Goal: Check status: Check status

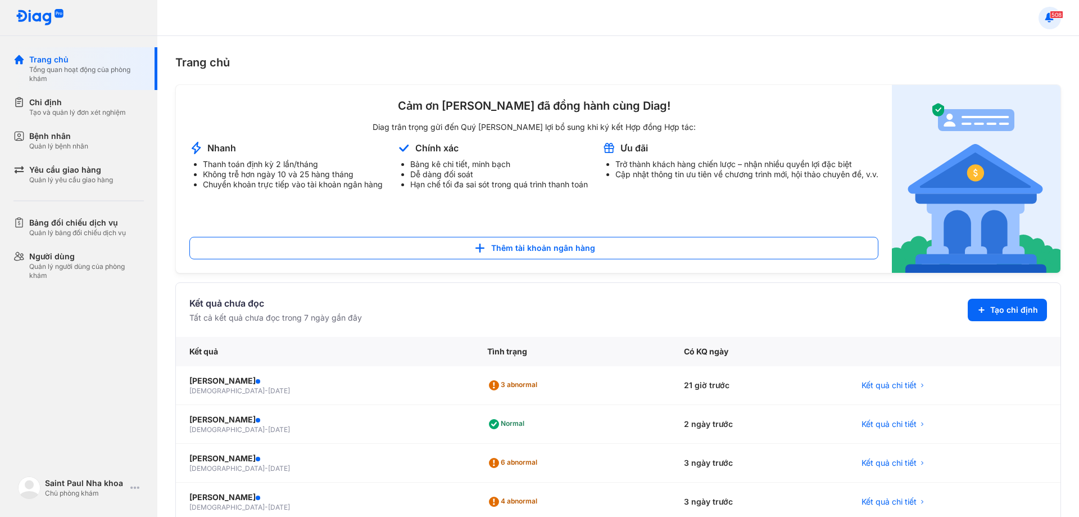
click at [1053, 19] on icon at bounding box center [1050, 18] width 12 height 12
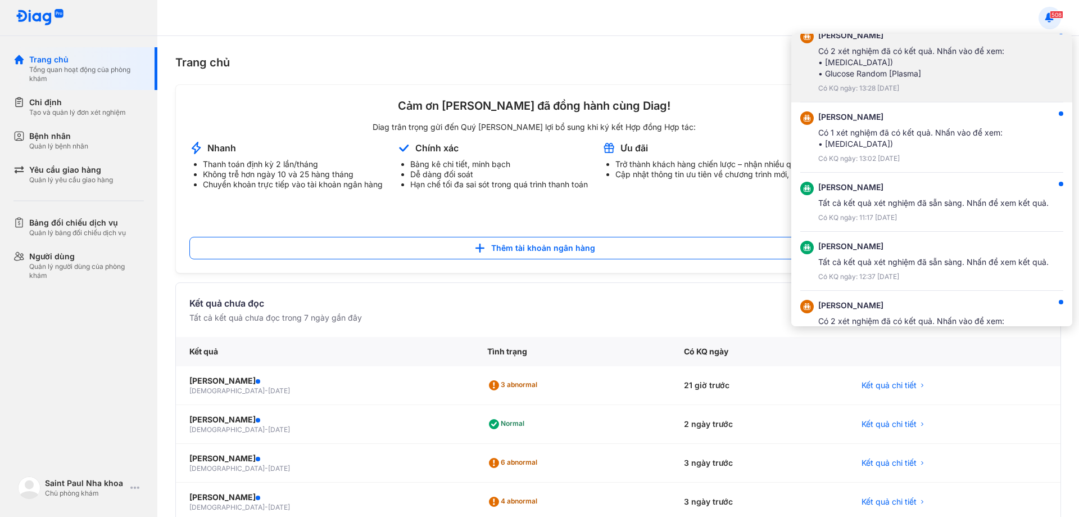
scroll to position [112, 0]
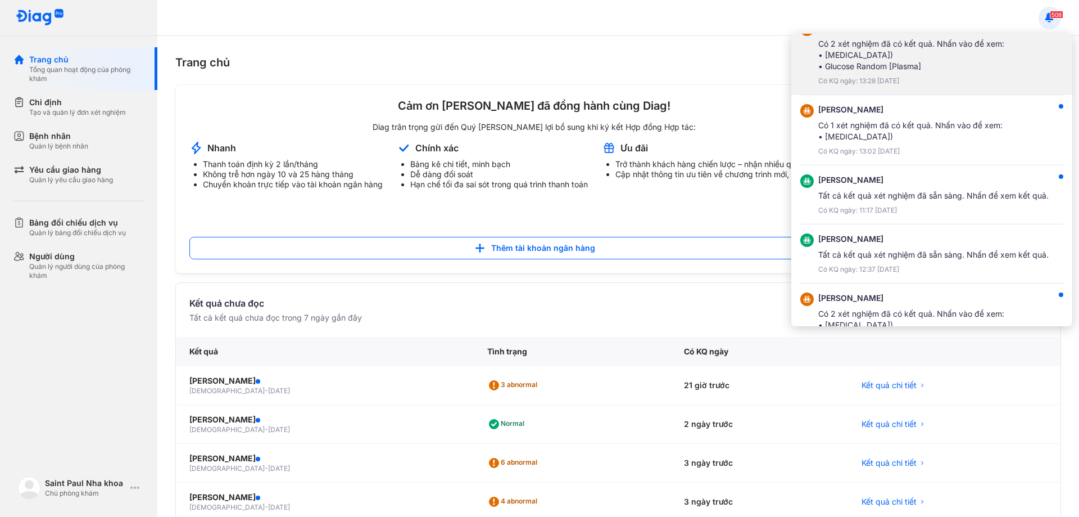
click at [907, 206] on div "Có KQ ngày: 11:17 23/08/2025" at bounding box center [933, 210] width 230 height 9
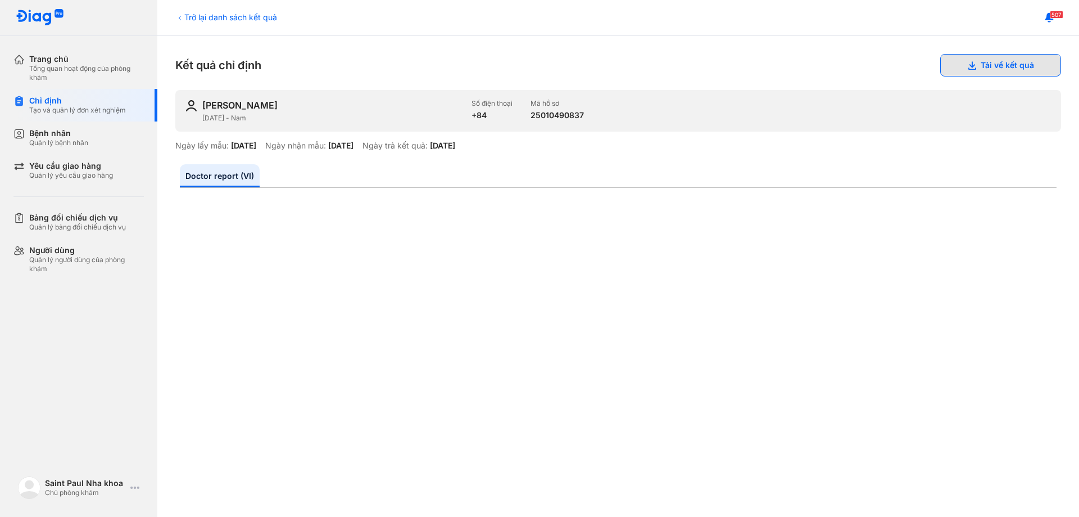
click at [962, 70] on button "Tải về kết quả" at bounding box center [1000, 65] width 121 height 22
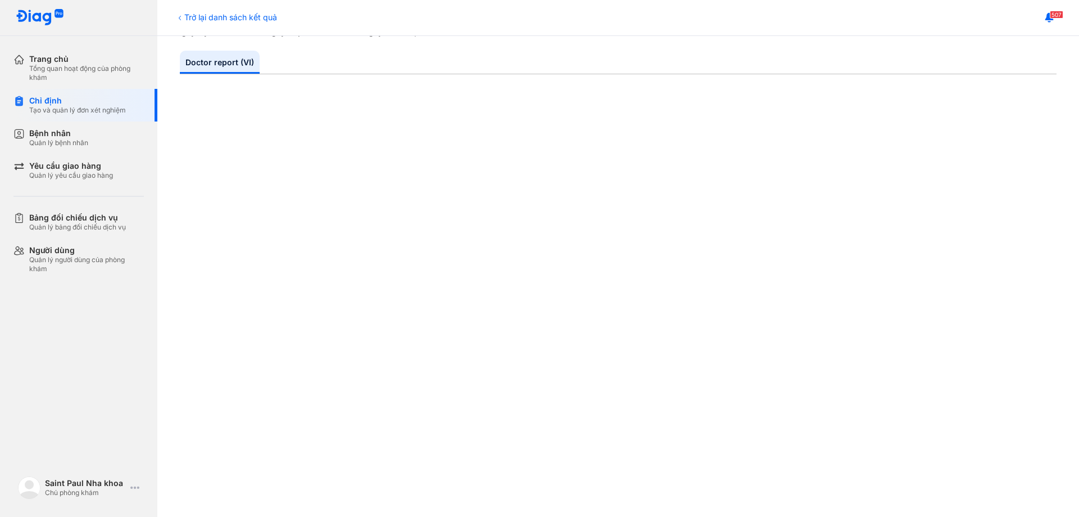
scroll to position [60, 0]
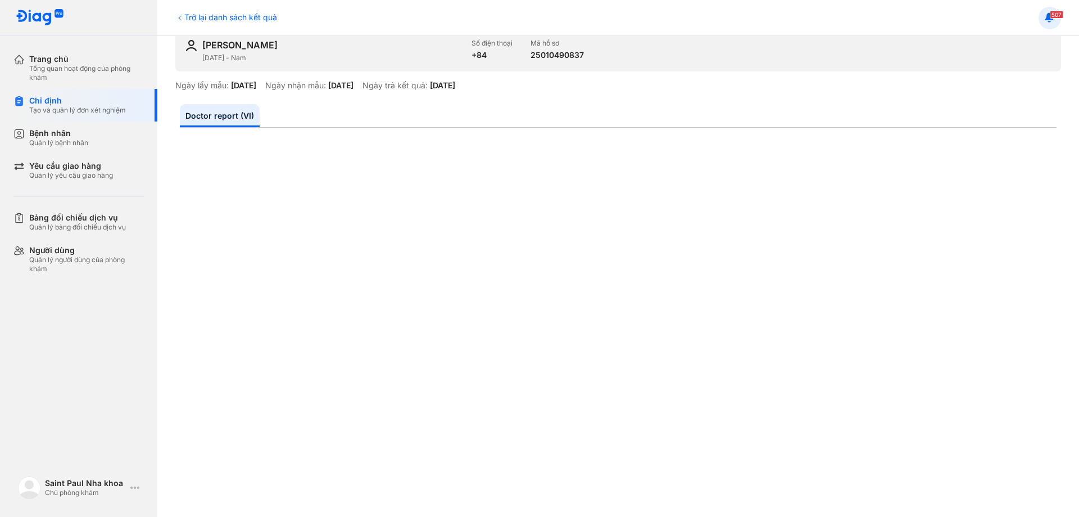
click at [1044, 12] on icon at bounding box center [1050, 18] width 12 height 12
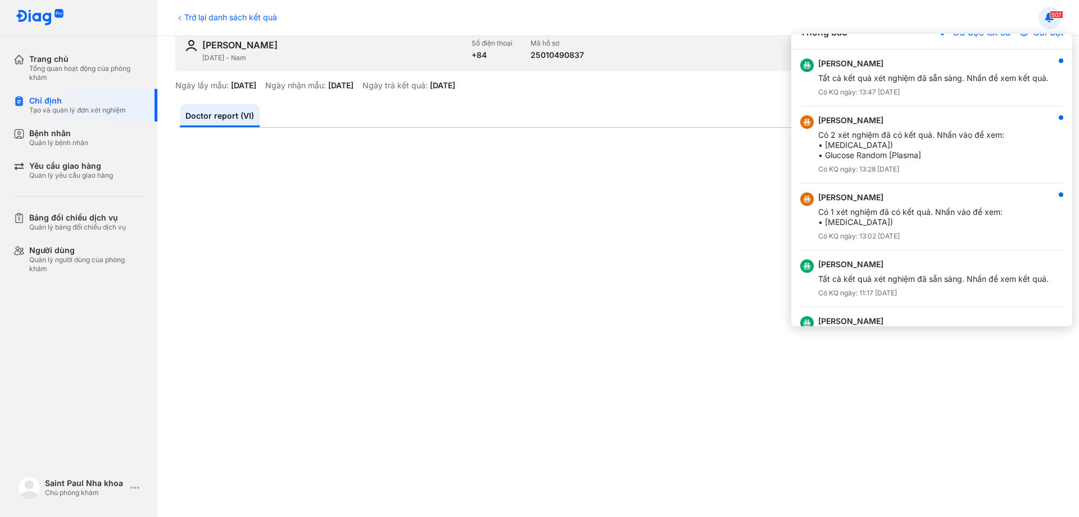
scroll to position [0, 0]
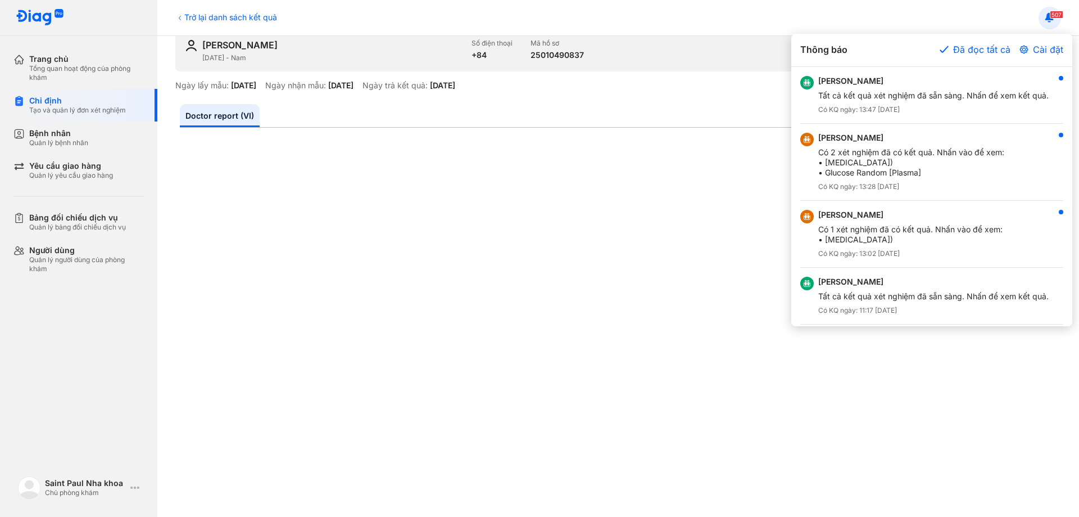
click at [627, 116] on div at bounding box center [539, 258] width 1079 height 517
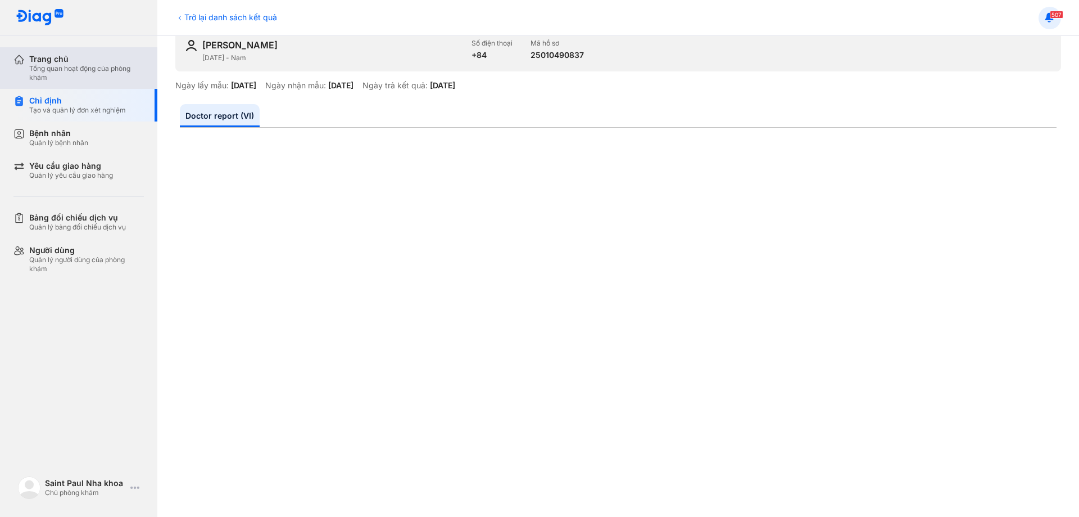
click at [113, 58] on div "Trang chủ" at bounding box center [86, 59] width 115 height 10
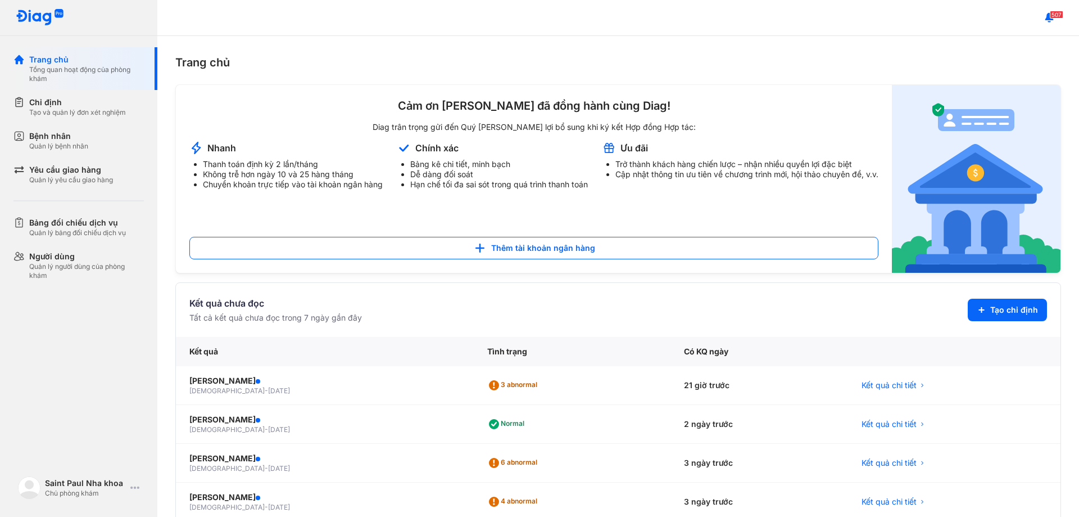
scroll to position [56, 0]
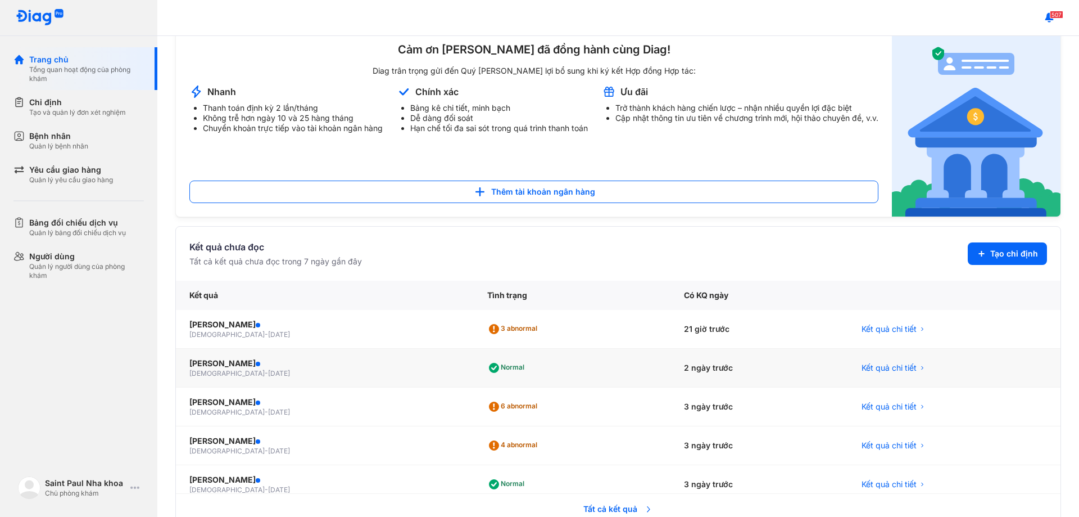
click at [257, 369] on div "[DEMOGRAPHIC_DATA] - [DATE]" at bounding box center [324, 373] width 271 height 9
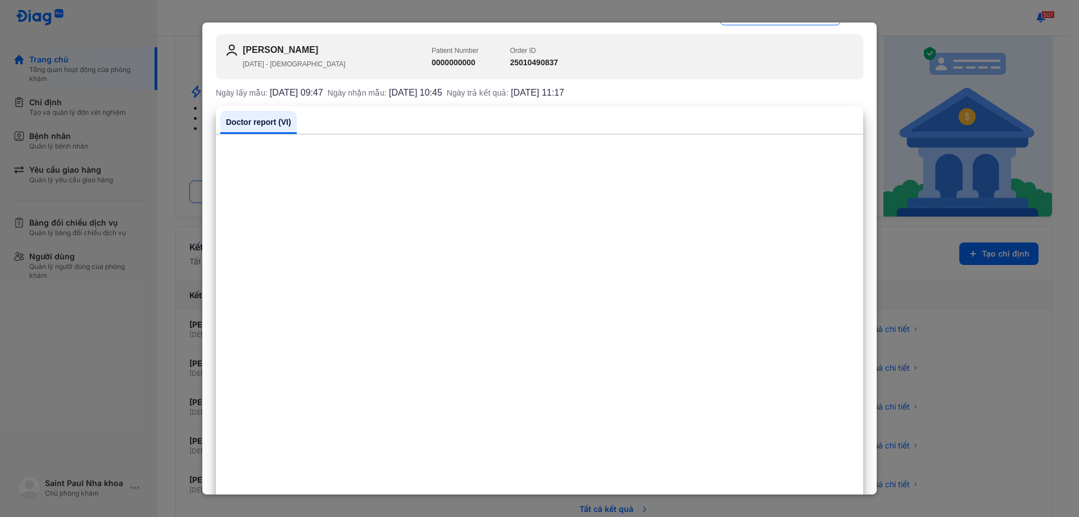
scroll to position [0, 0]
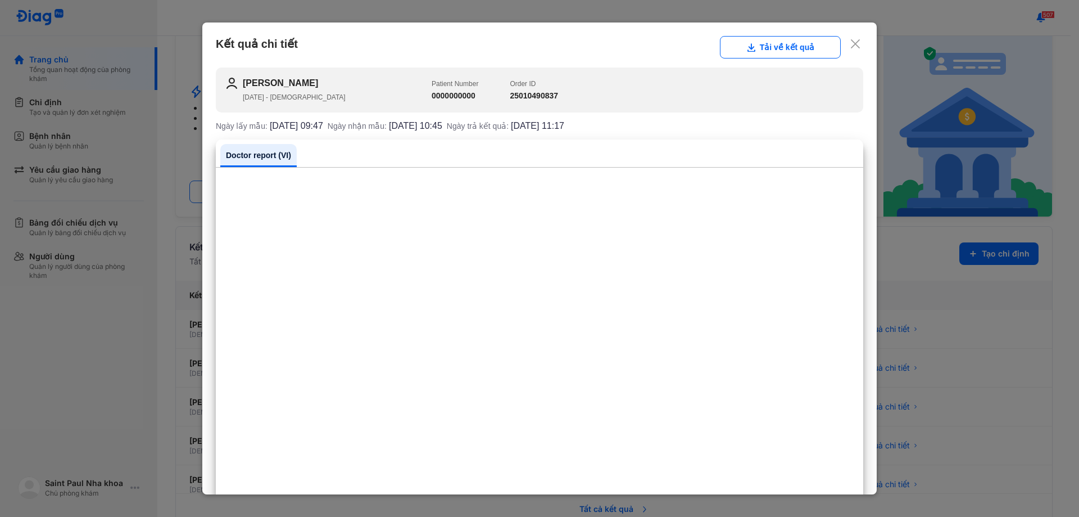
click at [991, 265] on div at bounding box center [539, 258] width 1079 height 517
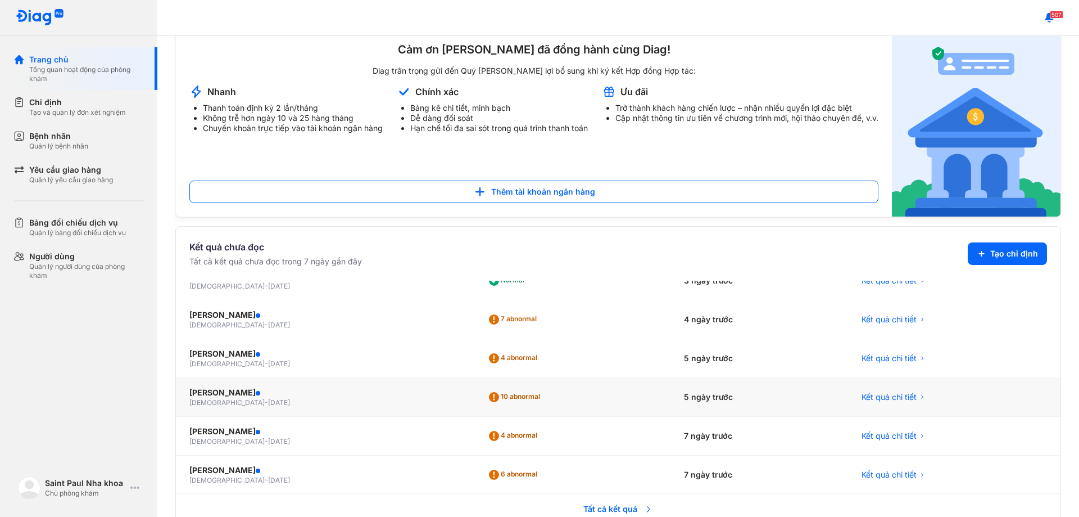
scroll to position [79, 0]
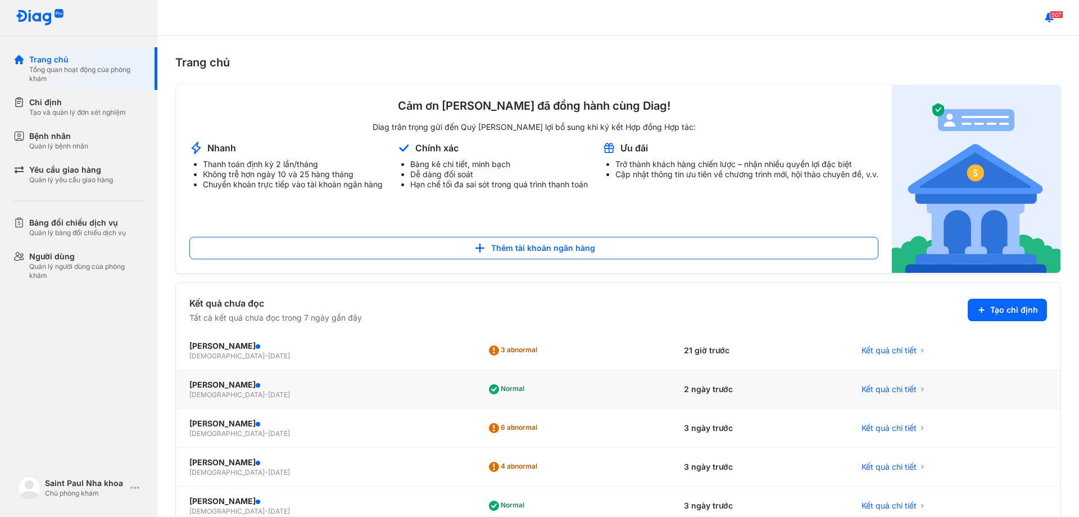
scroll to position [0, 0]
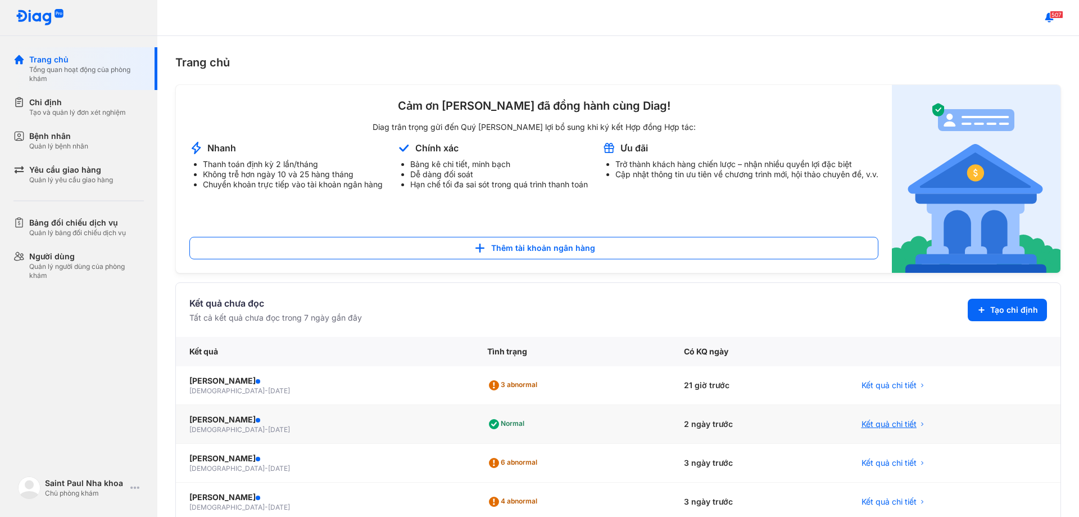
click at [870, 418] on span "Kết quả chi tiết" at bounding box center [889, 423] width 55 height 11
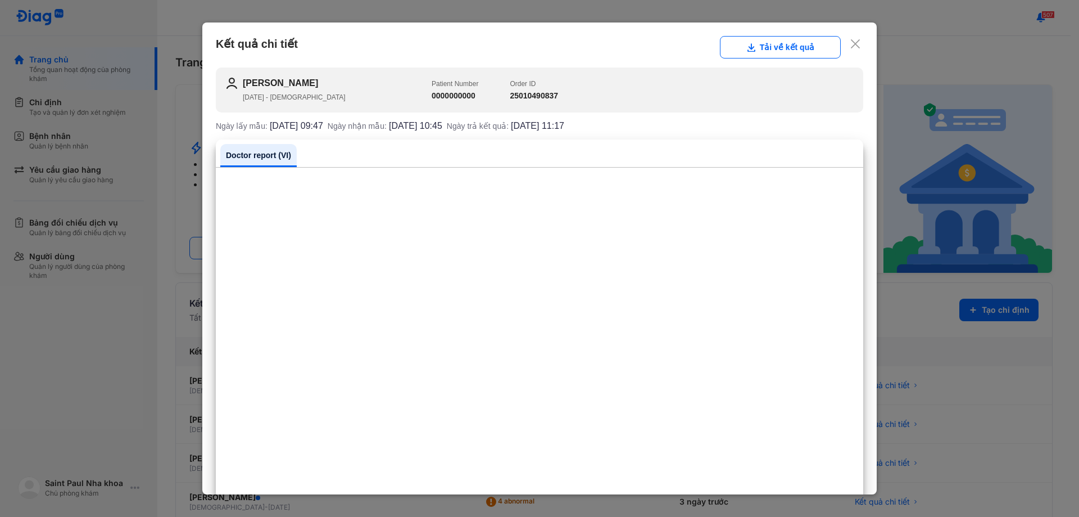
click at [847, 52] on div "Kết quả chi tiết Tải về kết quả" at bounding box center [539, 47] width 647 height 22
click at [853, 40] on div "Kết quả chi tiết Tải về kết quả" at bounding box center [539, 47] width 647 height 22
click at [850, 48] on icon at bounding box center [855, 43] width 11 height 11
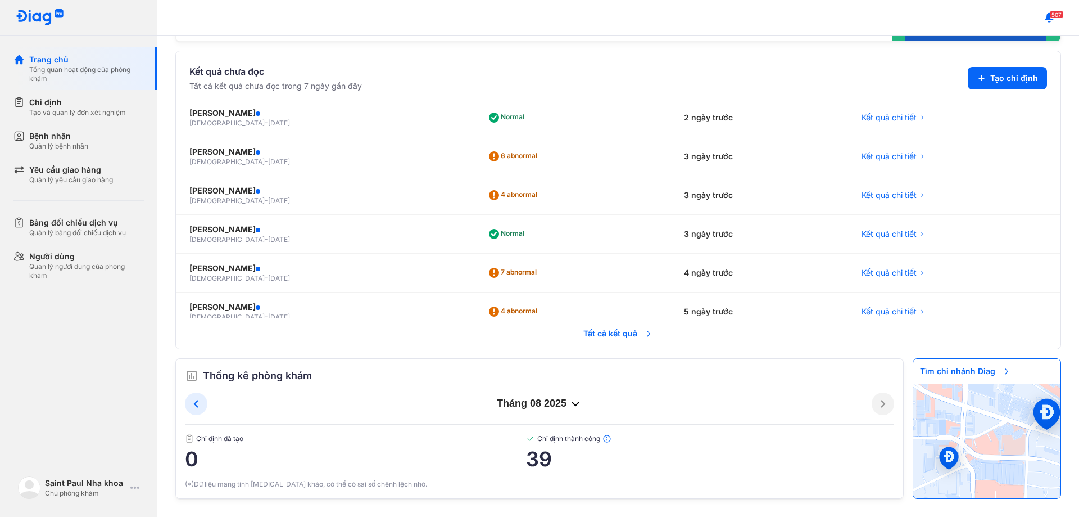
scroll to position [203, 0]
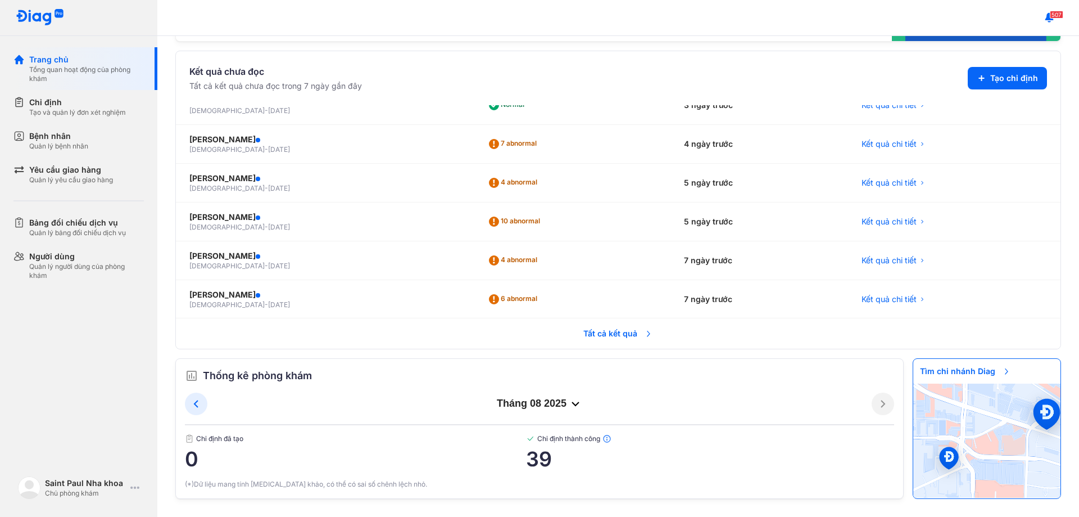
click at [610, 330] on span "Tất cả kết quả" at bounding box center [618, 333] width 83 height 25
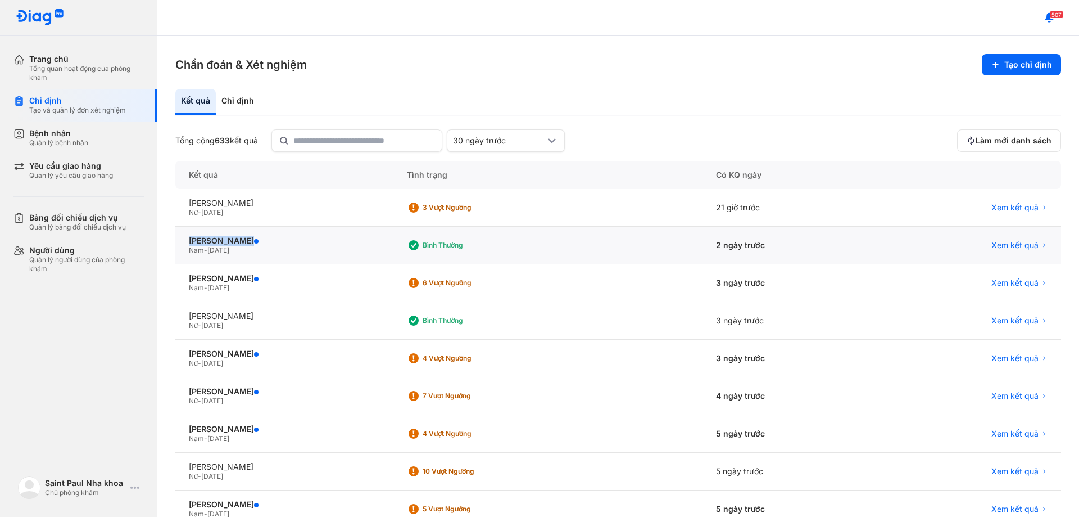
drag, startPoint x: 275, startPoint y: 233, endPoint x: 176, endPoint y: 238, distance: 98.5
click at [176, 238] on div "KHỔNG MINH TƯỜNG Nam - 10/05/1953" at bounding box center [284, 245] width 218 height 38
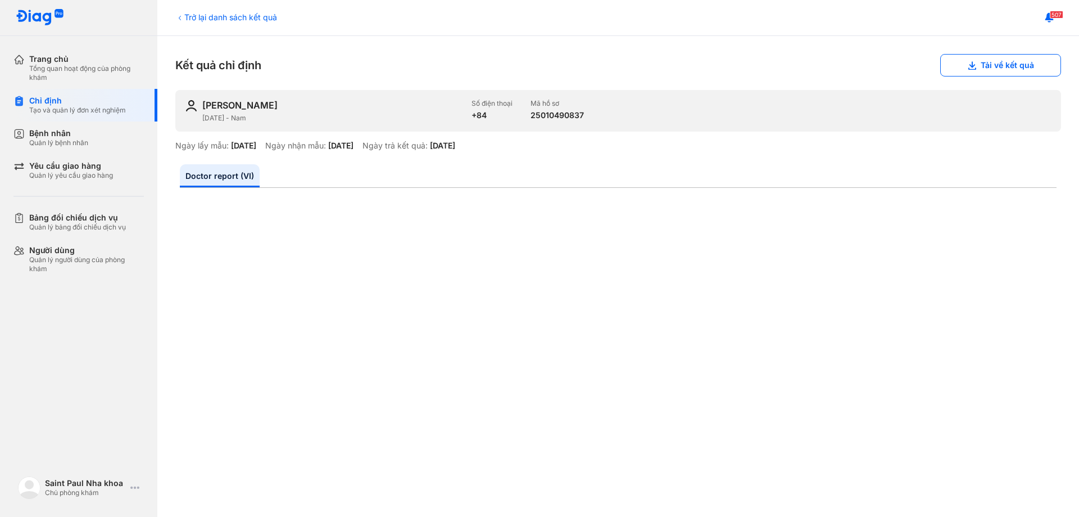
click at [200, 18] on div "Trở lại danh sách kết quả" at bounding box center [226, 17] width 102 height 12
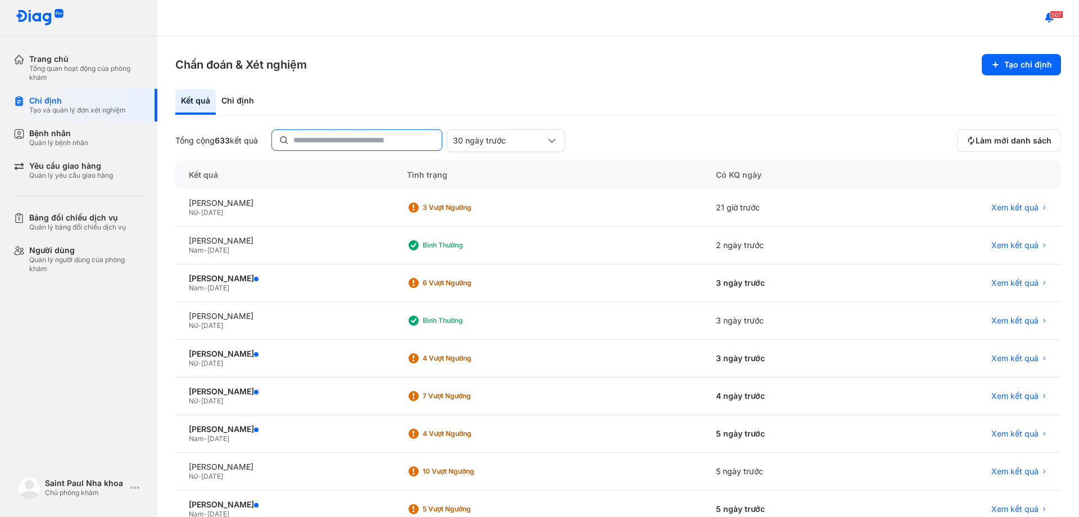
click at [351, 135] on input "text" at bounding box center [364, 140] width 142 height 20
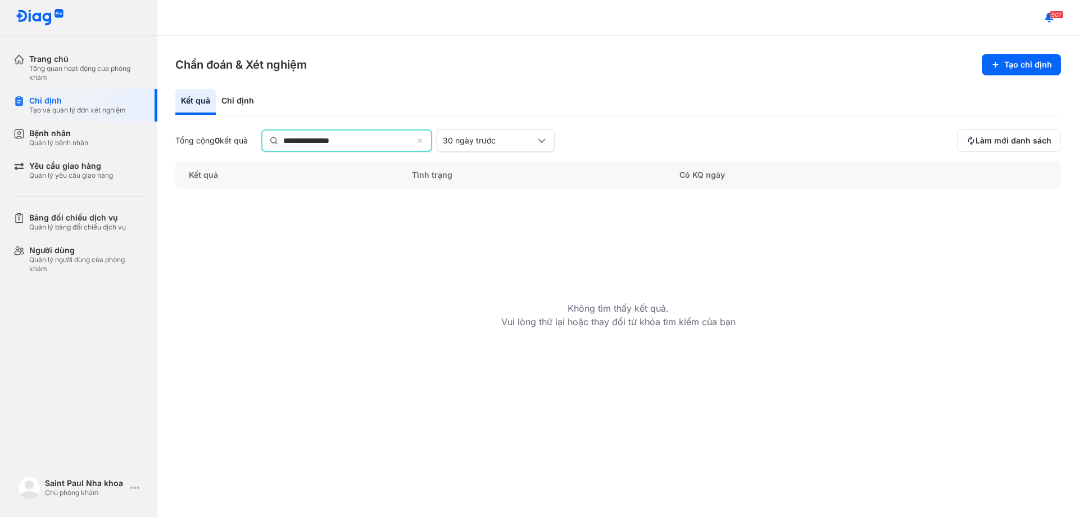
type input "**********"
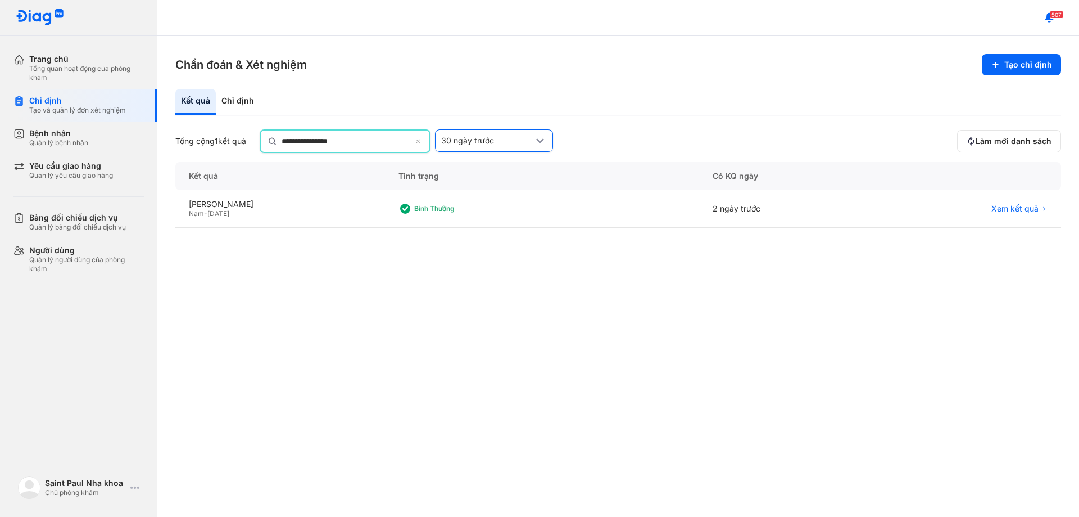
click at [486, 132] on div "30 ngày trước" at bounding box center [494, 140] width 118 height 22
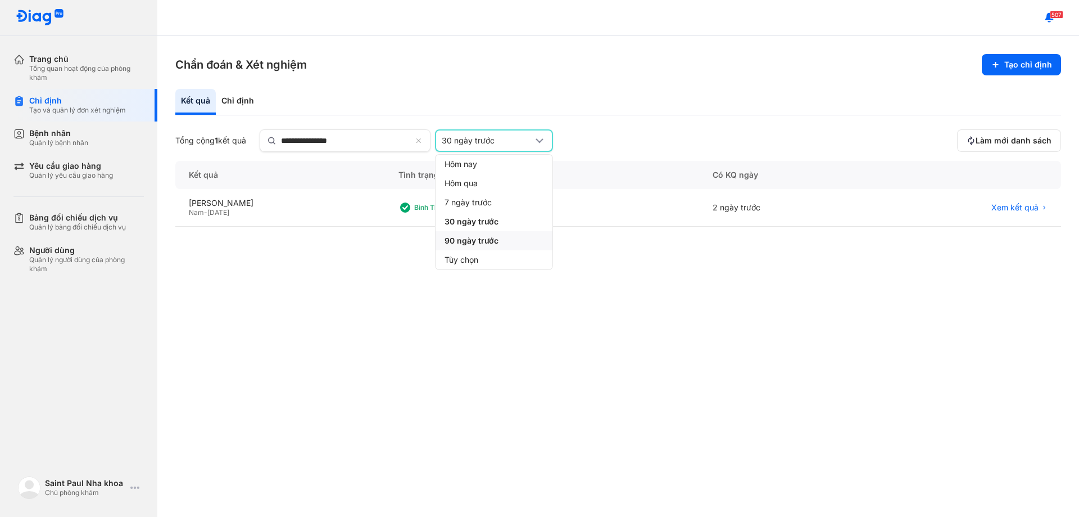
click at [493, 236] on span "90 ngày trước" at bounding box center [472, 240] width 54 height 10
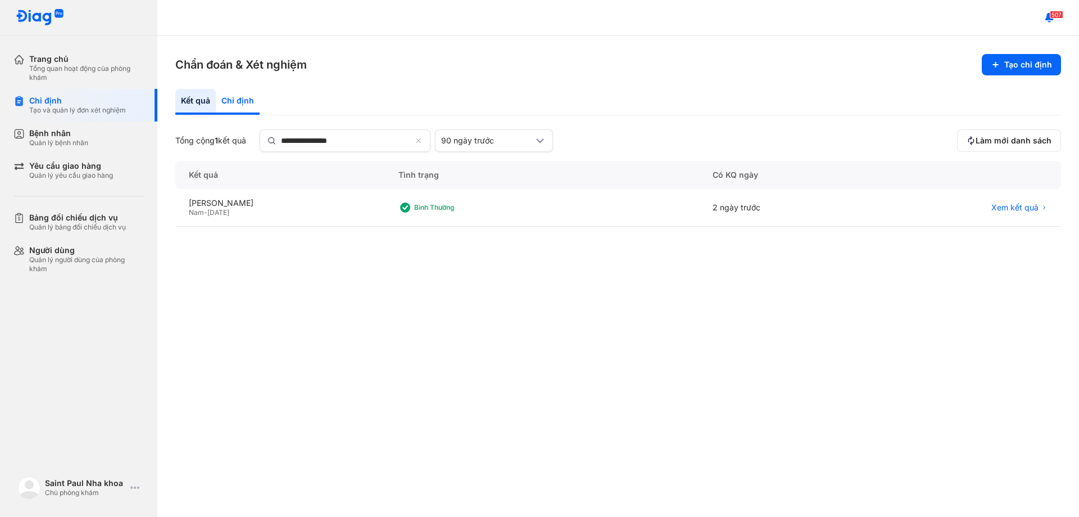
click at [238, 102] on div "Chỉ định" at bounding box center [238, 102] width 44 height 26
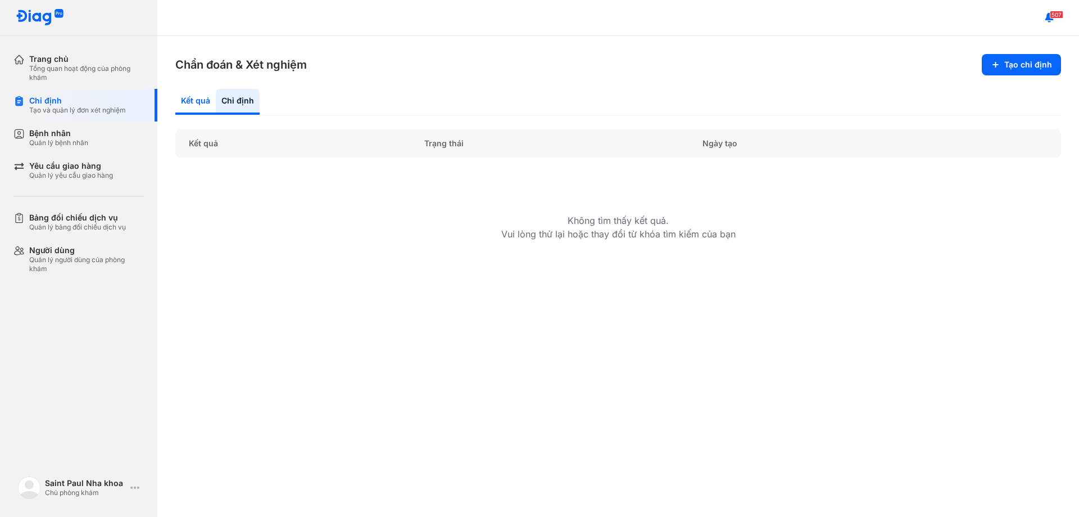
click at [198, 102] on div "Kết quả" at bounding box center [195, 102] width 40 height 26
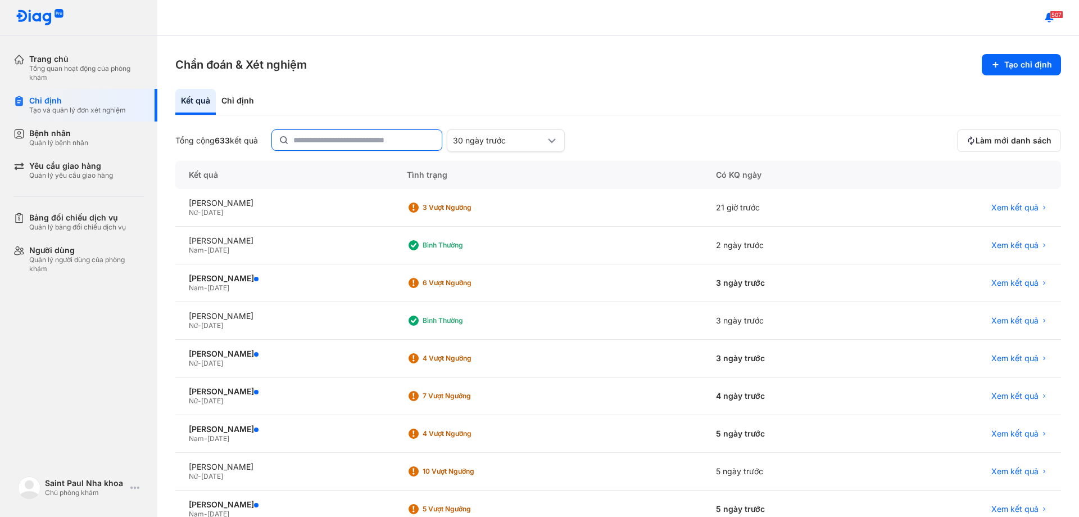
click at [352, 143] on input "text" at bounding box center [364, 140] width 142 height 20
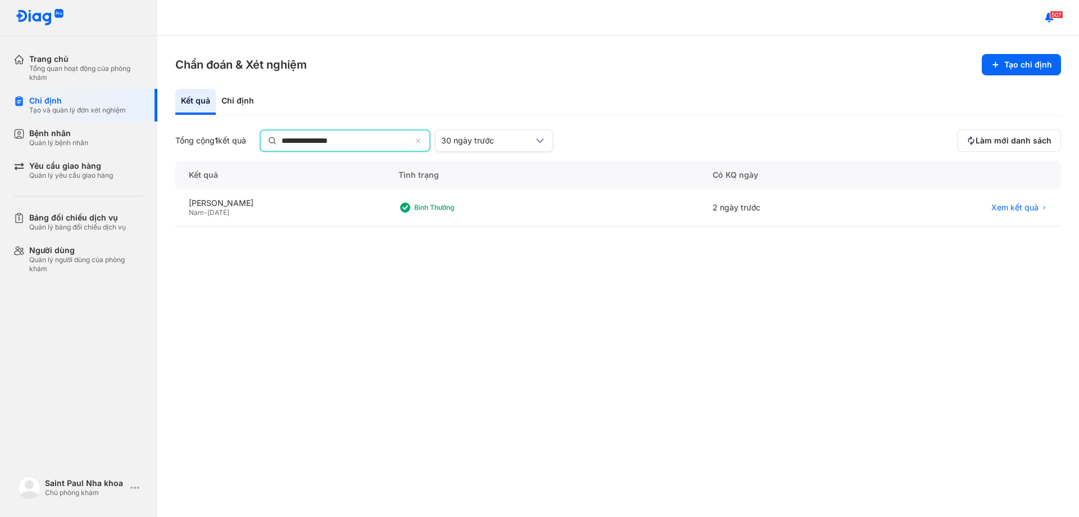
type input "**********"
